Goal: Find specific page/section: Find specific page/section

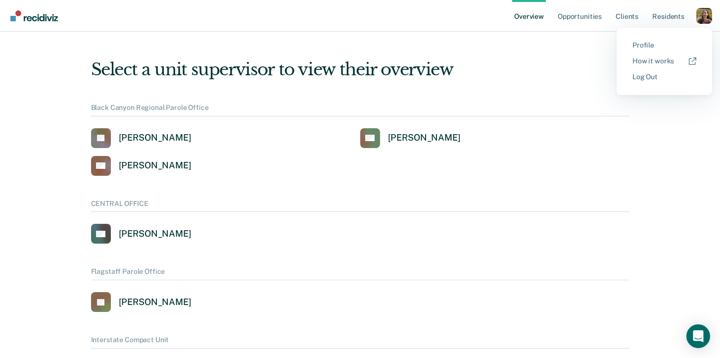
click at [528, 65] on div "Select a unit supervisor to view their overview" at bounding box center [360, 69] width 538 height 20
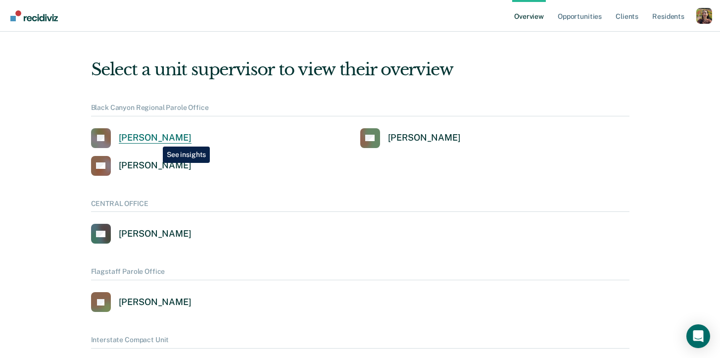
click at [155, 139] on div "Jennifer Barraza" at bounding box center [155, 137] width 73 height 11
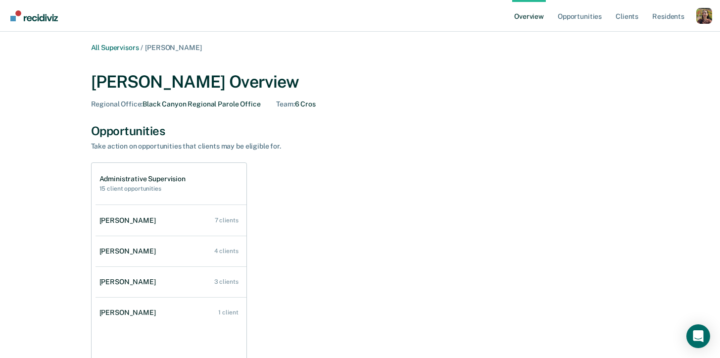
click at [704, 14] on div "Profile dropdown button" at bounding box center [704, 16] width 16 height 16
click at [647, 47] on link "Profile" at bounding box center [664, 45] width 64 height 8
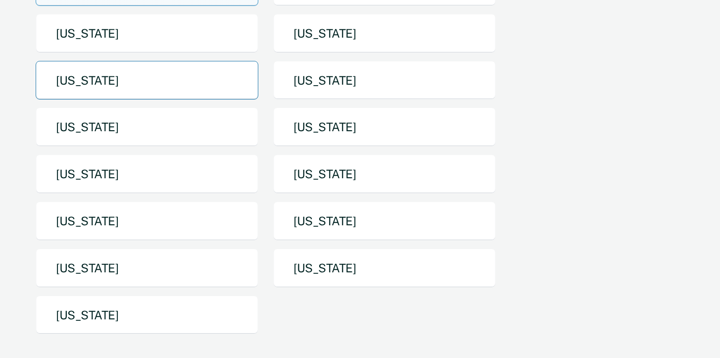
scroll to position [143, 0]
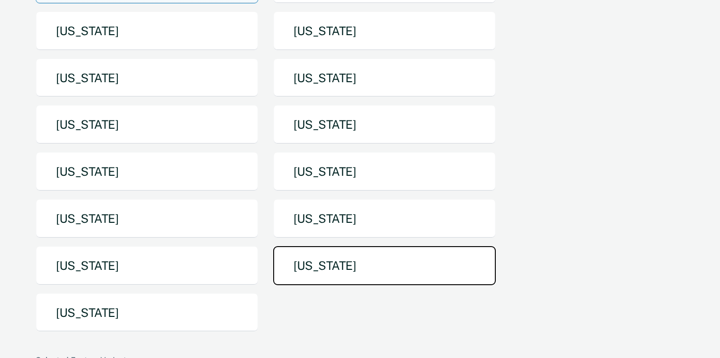
click at [301, 266] on button "Texas" at bounding box center [384, 265] width 223 height 39
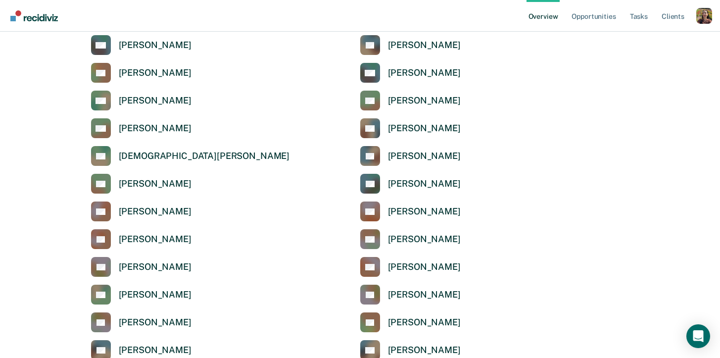
scroll to position [1098, 0]
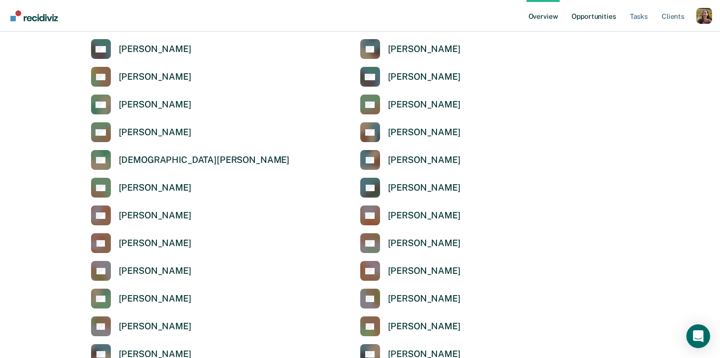
click at [582, 17] on link "Opportunities" at bounding box center [593, 16] width 48 height 32
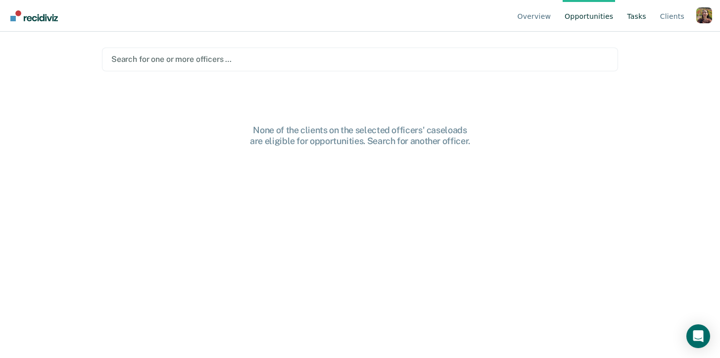
click at [631, 18] on link "Tasks" at bounding box center [636, 16] width 23 height 32
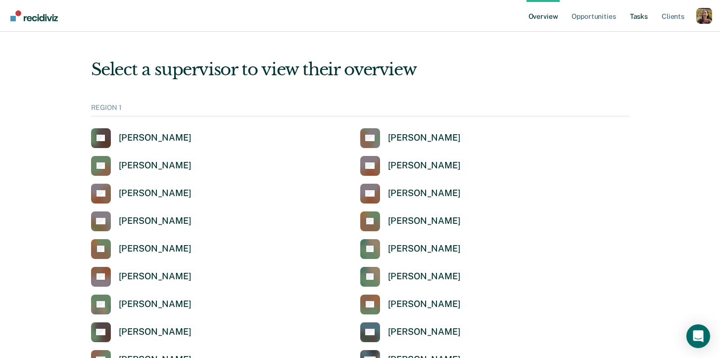
click at [633, 17] on link "Tasks" at bounding box center [639, 16] width 22 height 32
